Goal: Task Accomplishment & Management: Complete application form

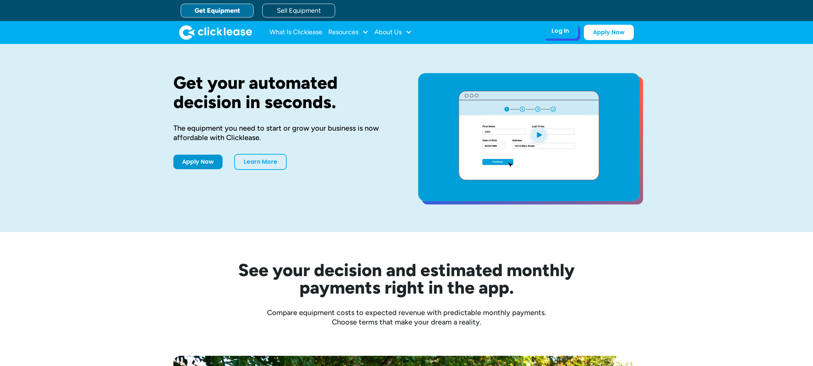
click at [554, 39] on div "Log In Account login I use Clicklease to get my equipment Partner Portal I offe…" at bounding box center [560, 30] width 36 height 15
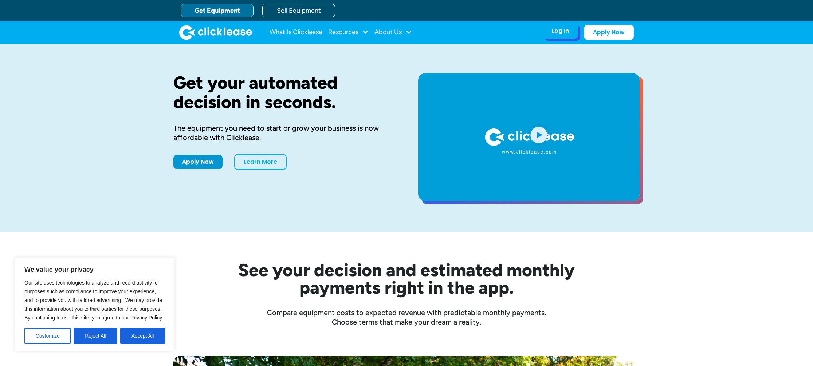
click at [557, 31] on div "Log In" at bounding box center [559, 30] width 17 height 7
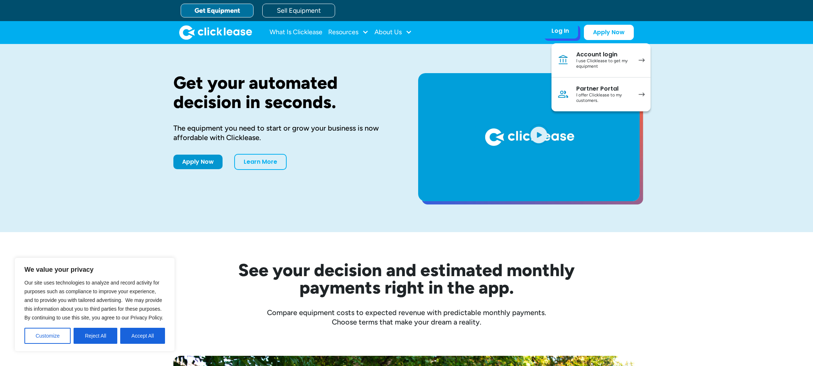
click at [584, 62] on div "I use Clicklease to get my equipment" at bounding box center [603, 63] width 55 height 11
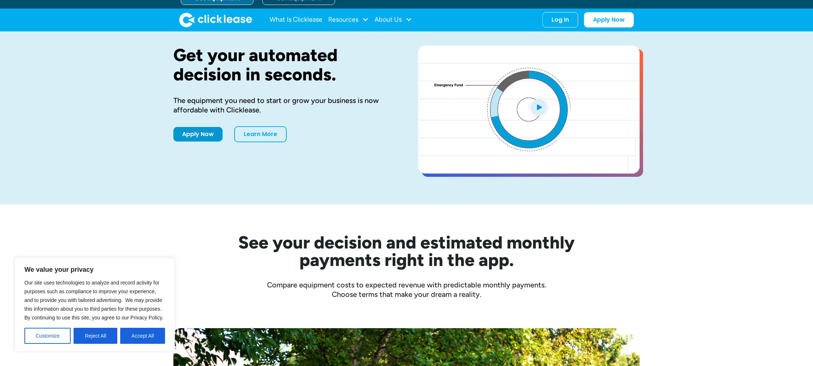
scroll to position [45, 0]
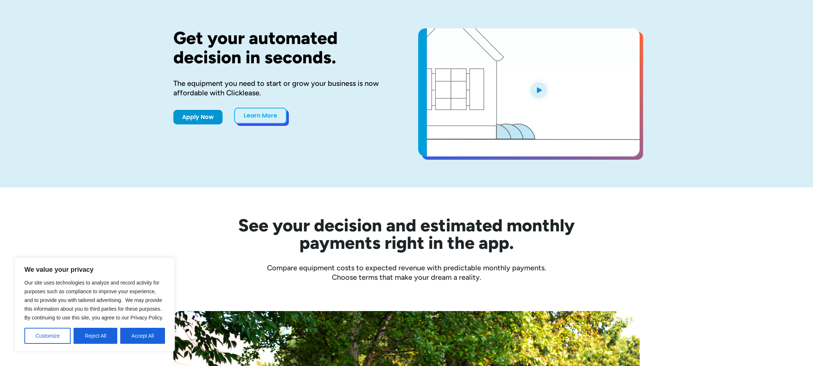
click at [265, 117] on link "Learn More" at bounding box center [260, 116] width 52 height 16
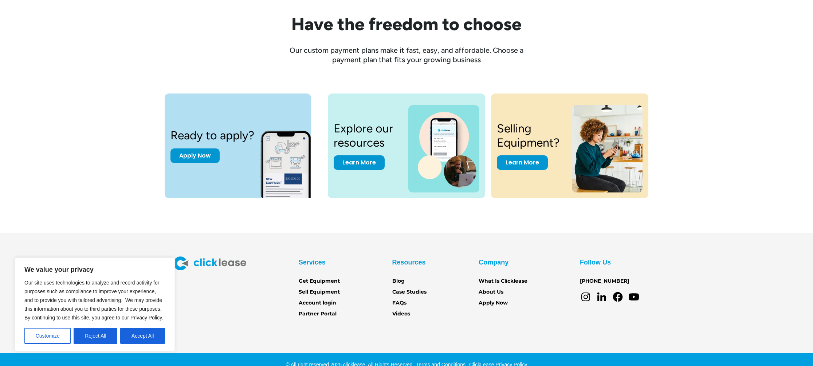
scroll to position [971, 0]
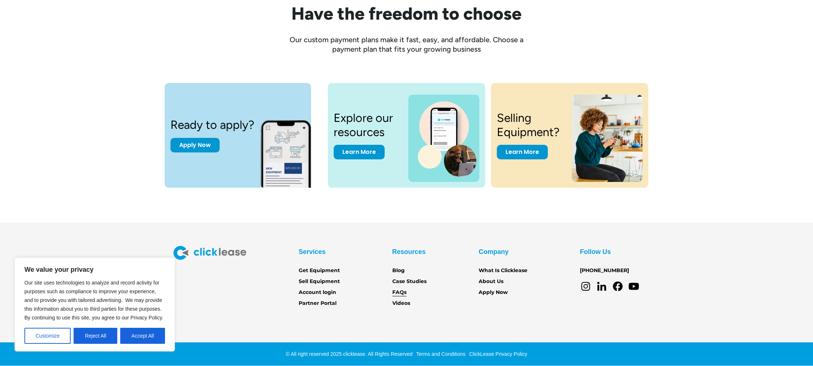
click at [398, 293] on link "FAQs" at bounding box center [399, 293] width 14 height 8
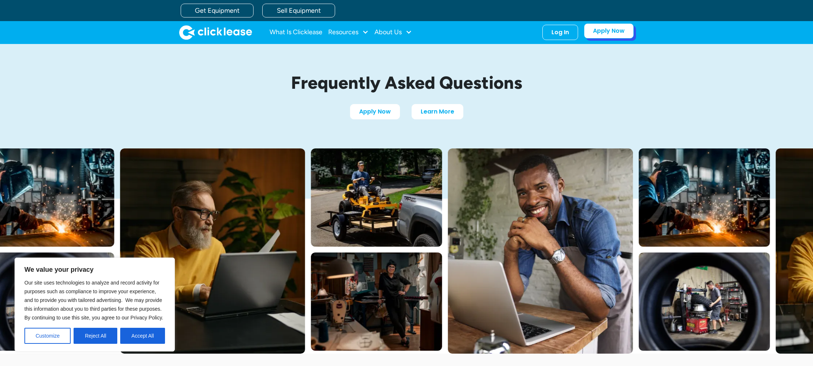
click at [614, 33] on link "Apply Now" at bounding box center [609, 30] width 50 height 15
